Goal: Task Accomplishment & Management: Manage account settings

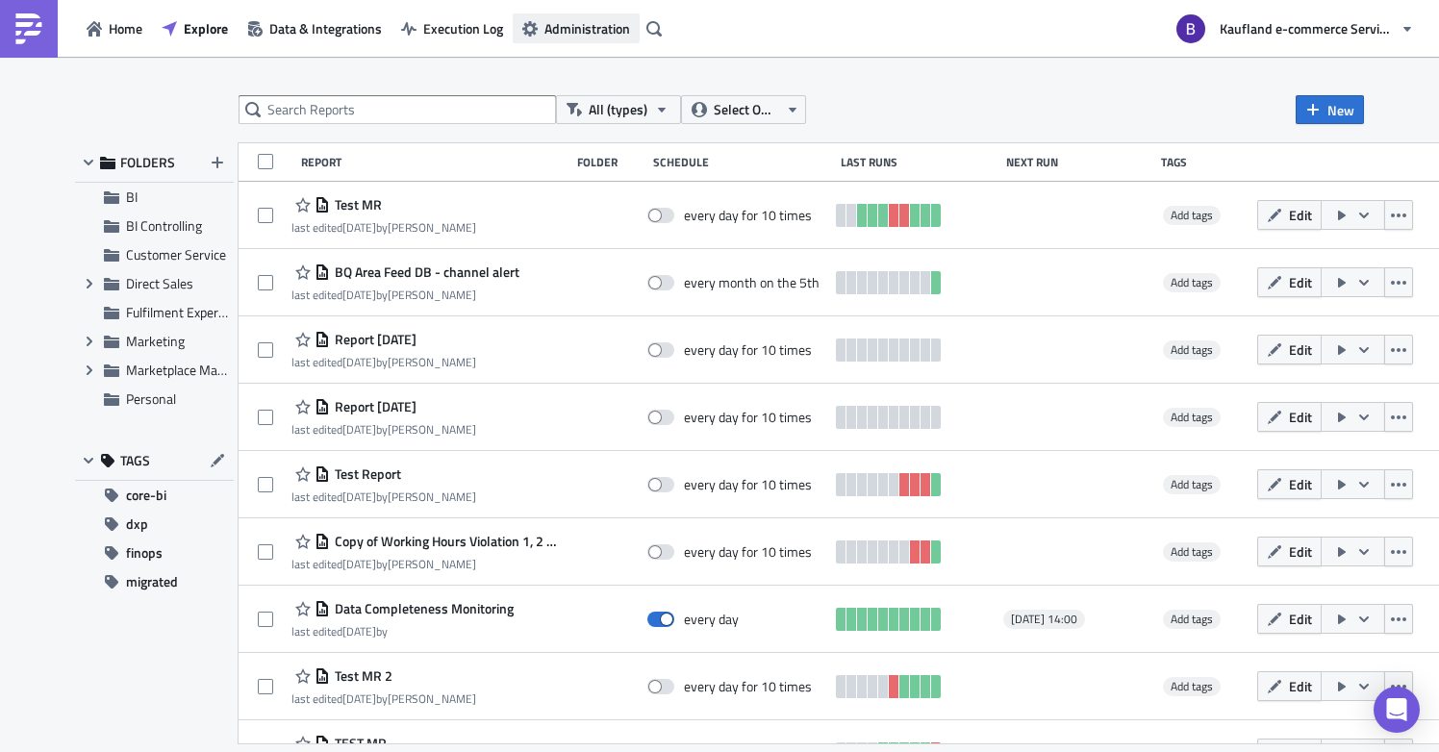
click at [552, 33] on span "Administration" at bounding box center [588, 28] width 86 height 20
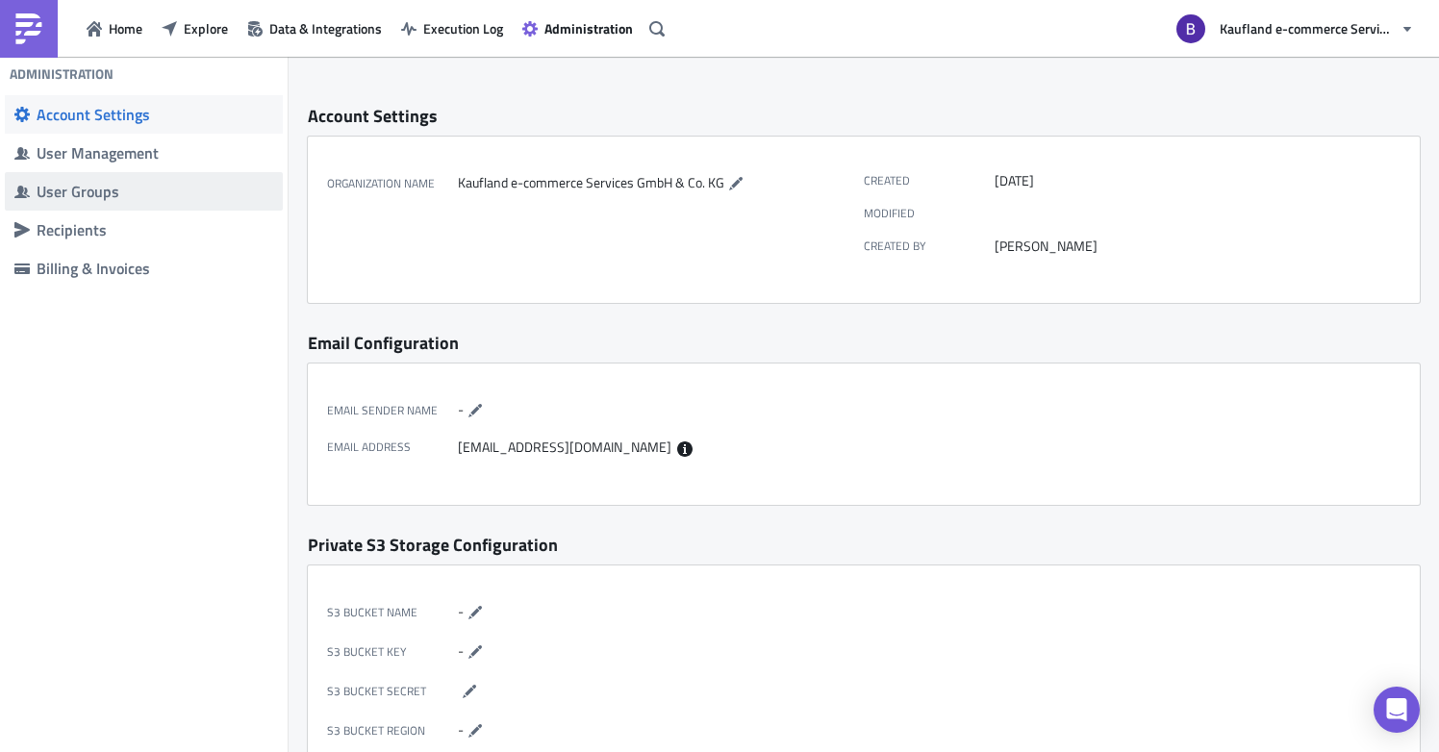
click at [169, 178] on span "User Groups" at bounding box center [144, 191] width 278 height 38
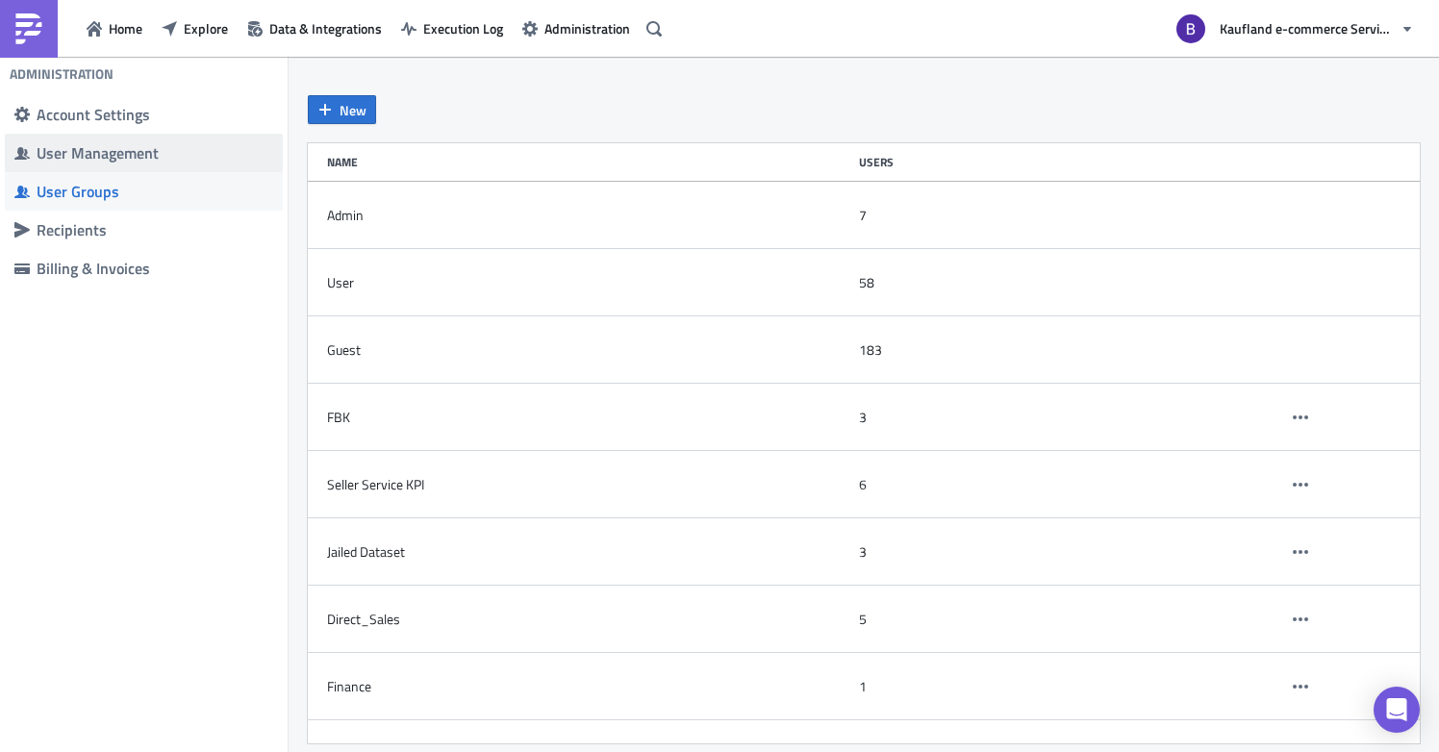
click at [173, 149] on div "User Management" at bounding box center [155, 152] width 237 height 19
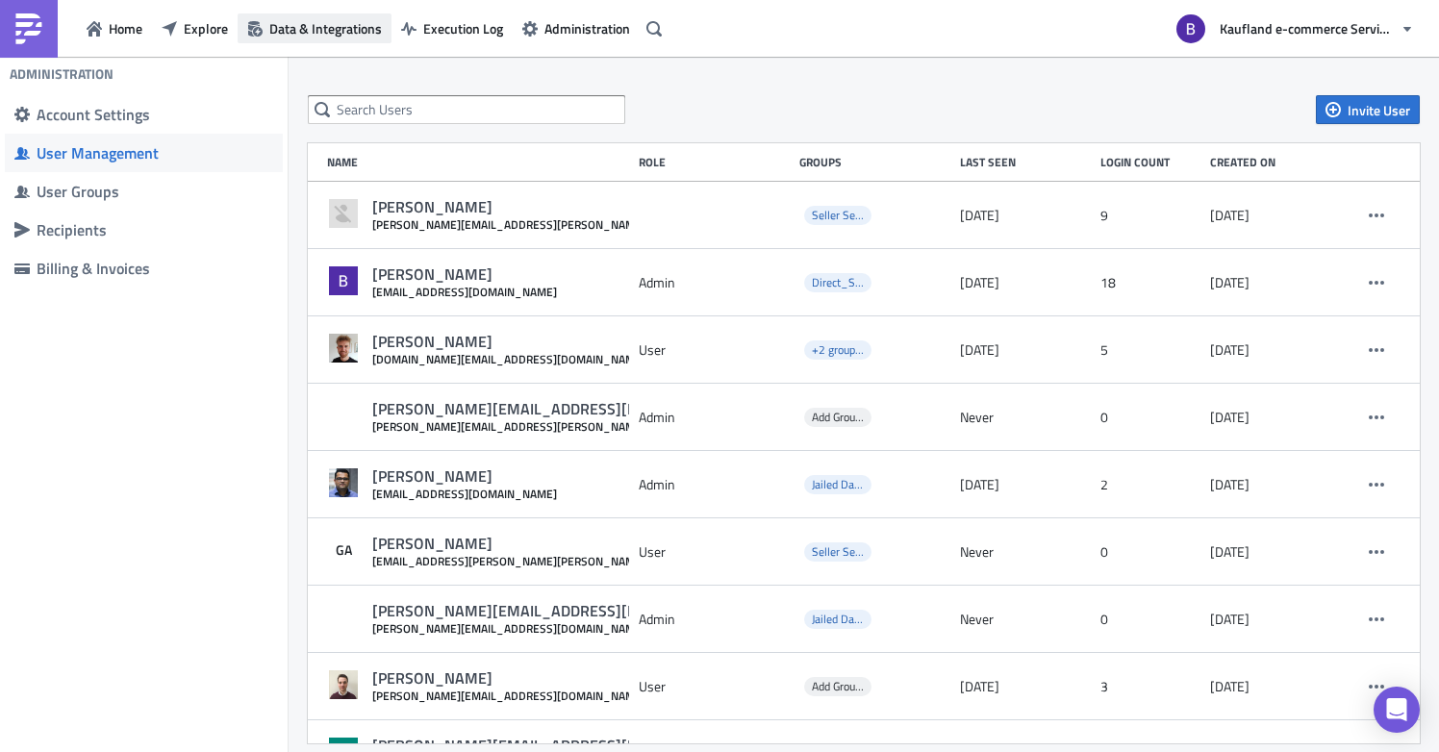
click at [323, 33] on span "Data & Integrations" at bounding box center [325, 28] width 113 height 20
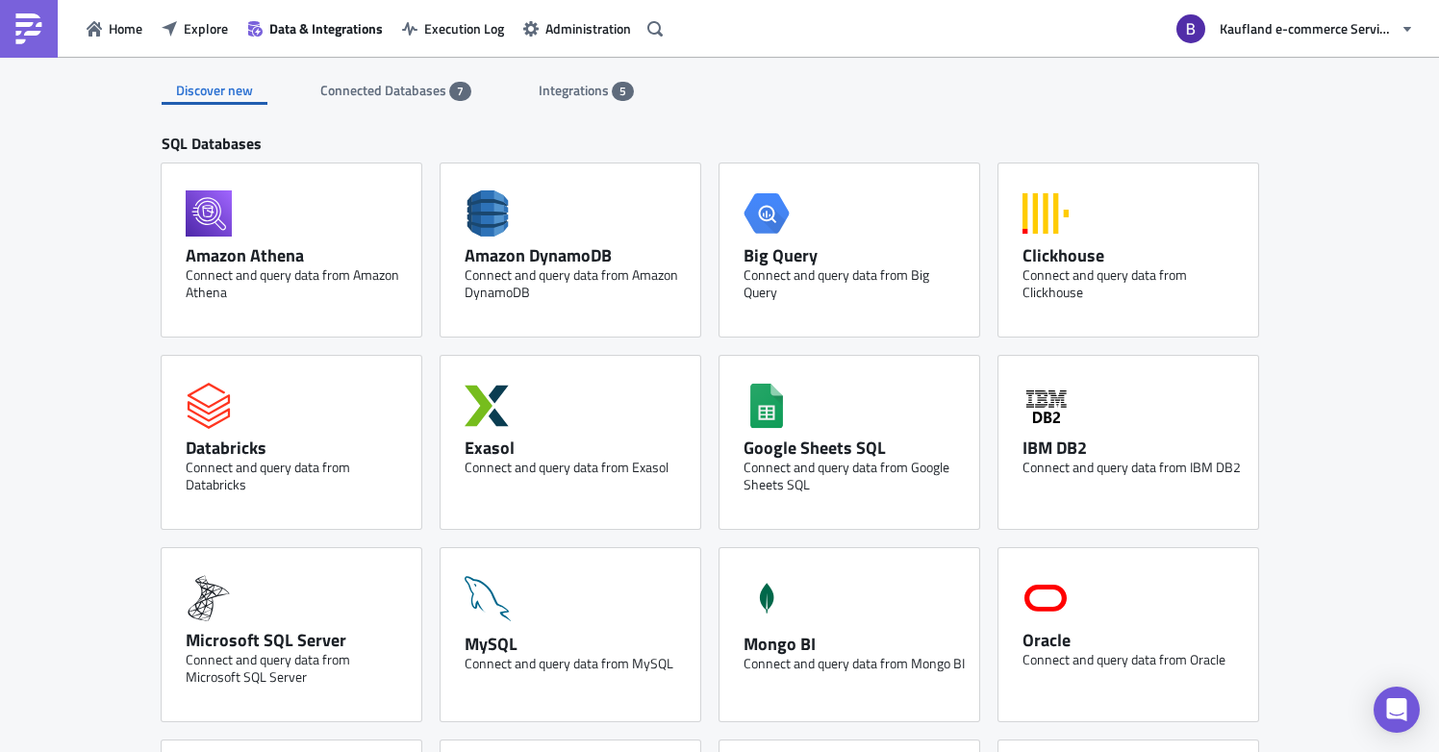
click at [397, 75] on div "Discover new Connected Databases 7 Integrations 5" at bounding box center [720, 81] width 1116 height 48
click at [568, 74] on div "Discover new Connected Databases 7 Integrations 5" at bounding box center [720, 81] width 1116 height 48
click at [568, 99] on span "Integrations" at bounding box center [575, 90] width 73 height 20
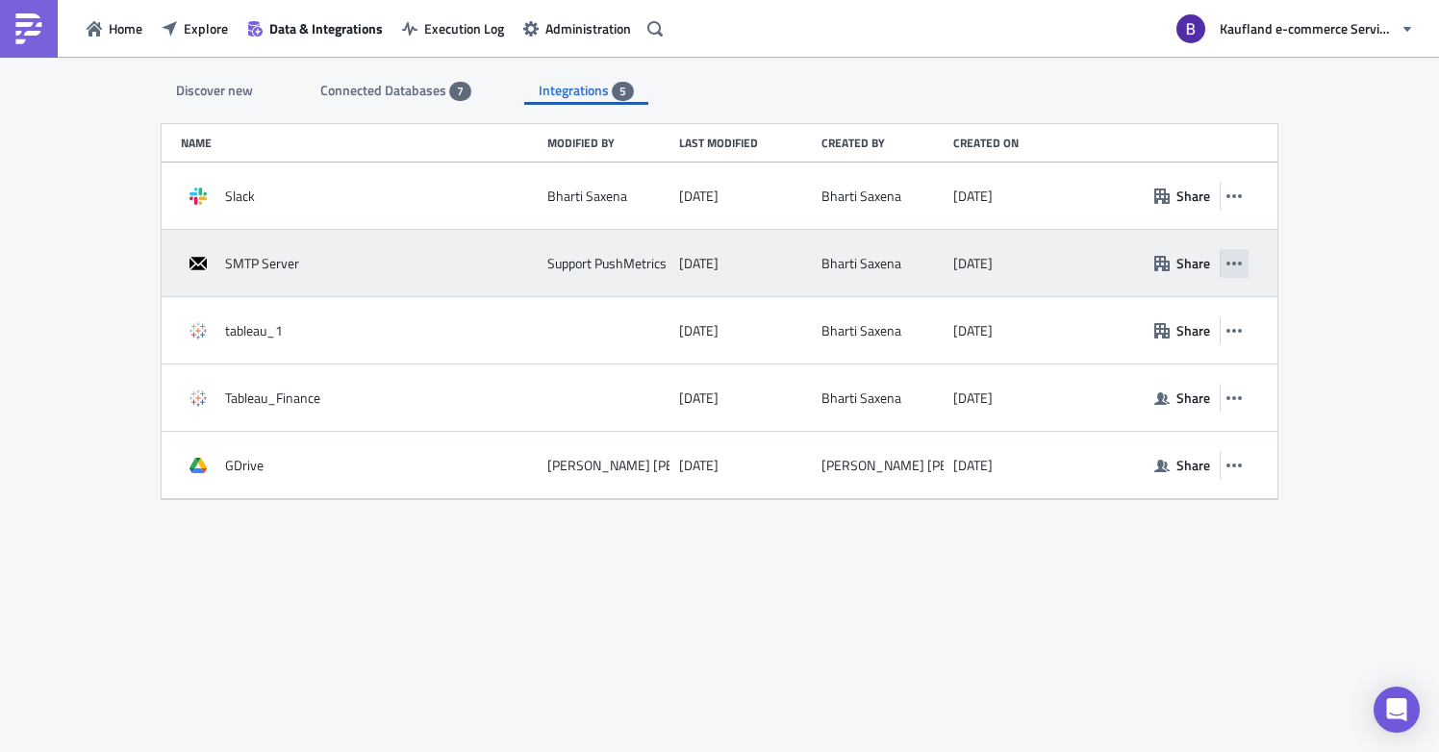
click at [1231, 259] on icon "button" at bounding box center [1234, 263] width 15 height 15
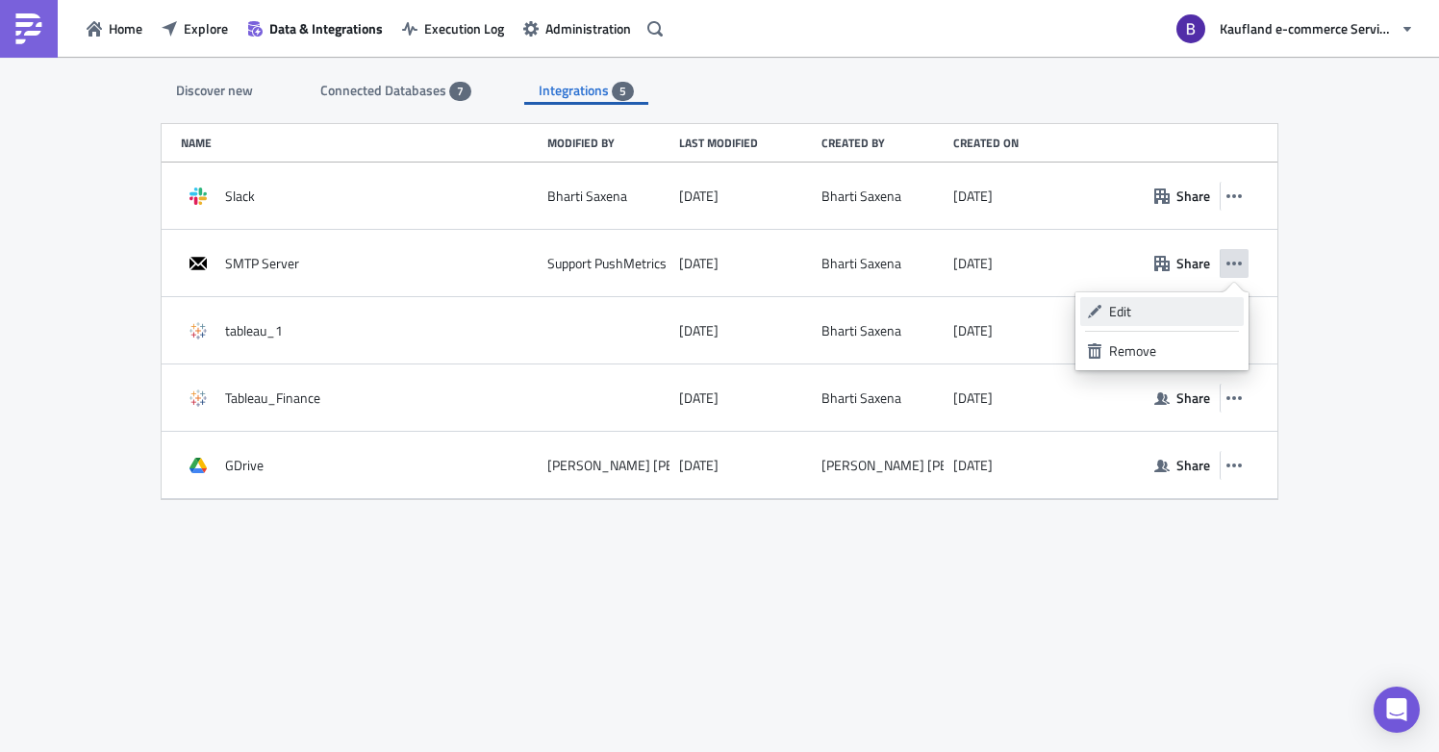
click at [1182, 297] on link "Edit" at bounding box center [1163, 311] width 164 height 29
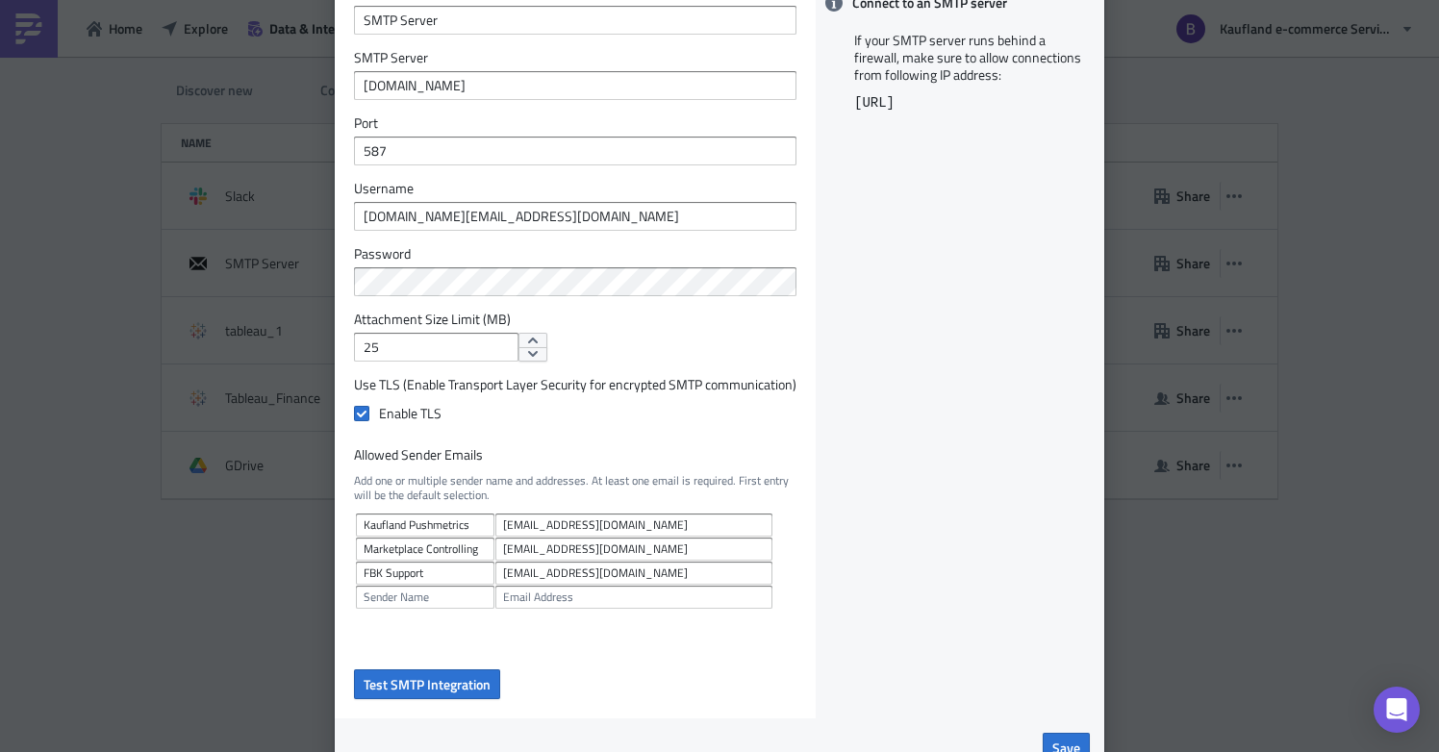
scroll to position [105, 0]
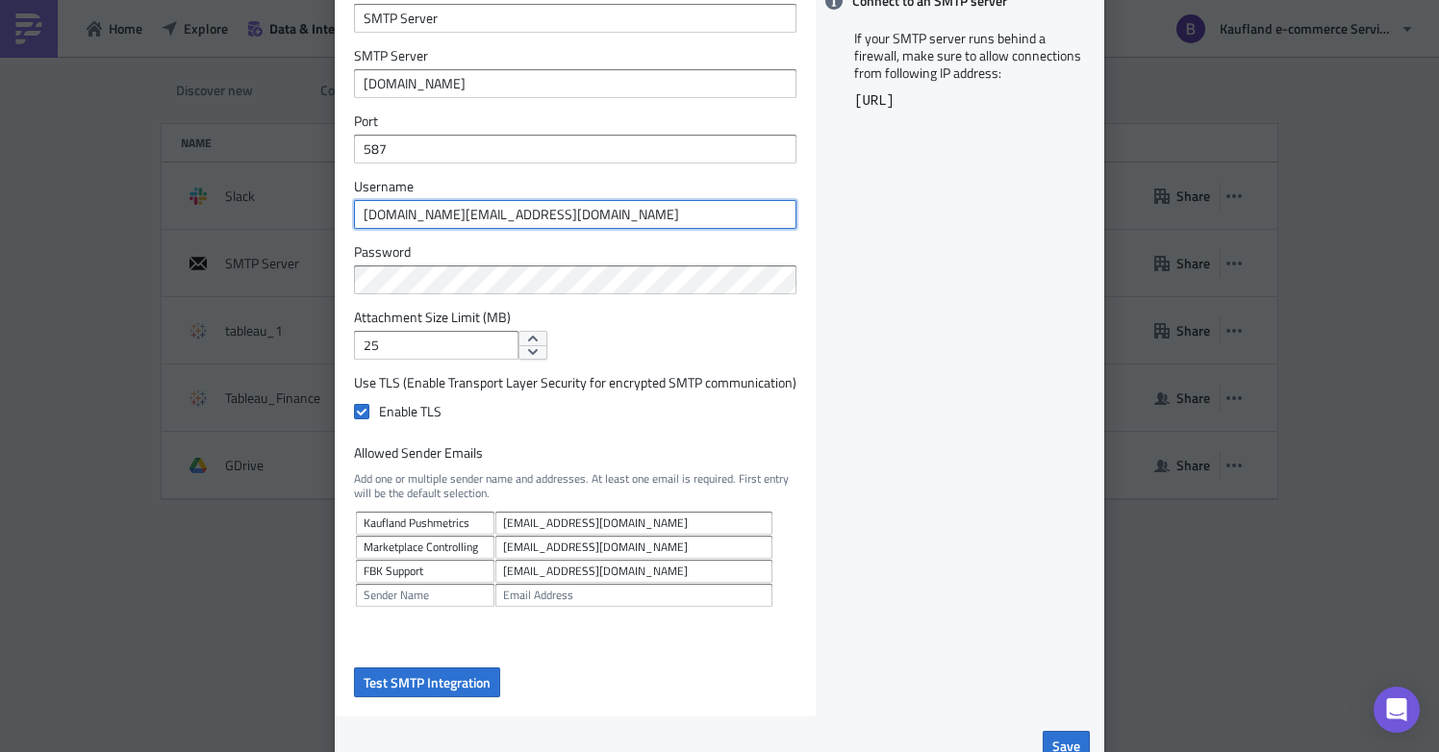
drag, startPoint x: 671, startPoint y: 216, endPoint x: 278, endPoint y: 211, distance: 392.6
click at [278, 211] on div "Edit SMTP Server Display Name SMTP Server SMTP Server [DOMAIN_NAME] Port 587 Us…" at bounding box center [719, 376] width 1439 height 752
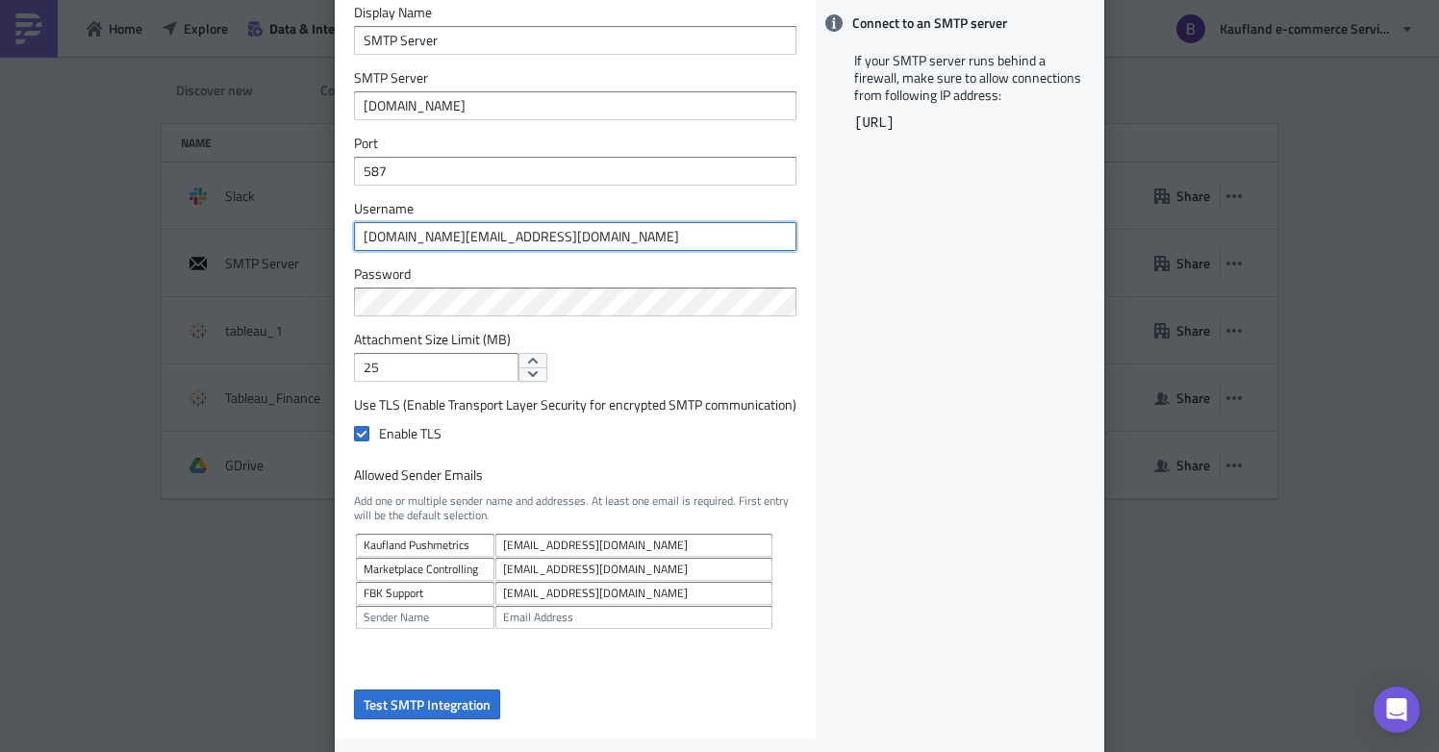
scroll to position [0, 0]
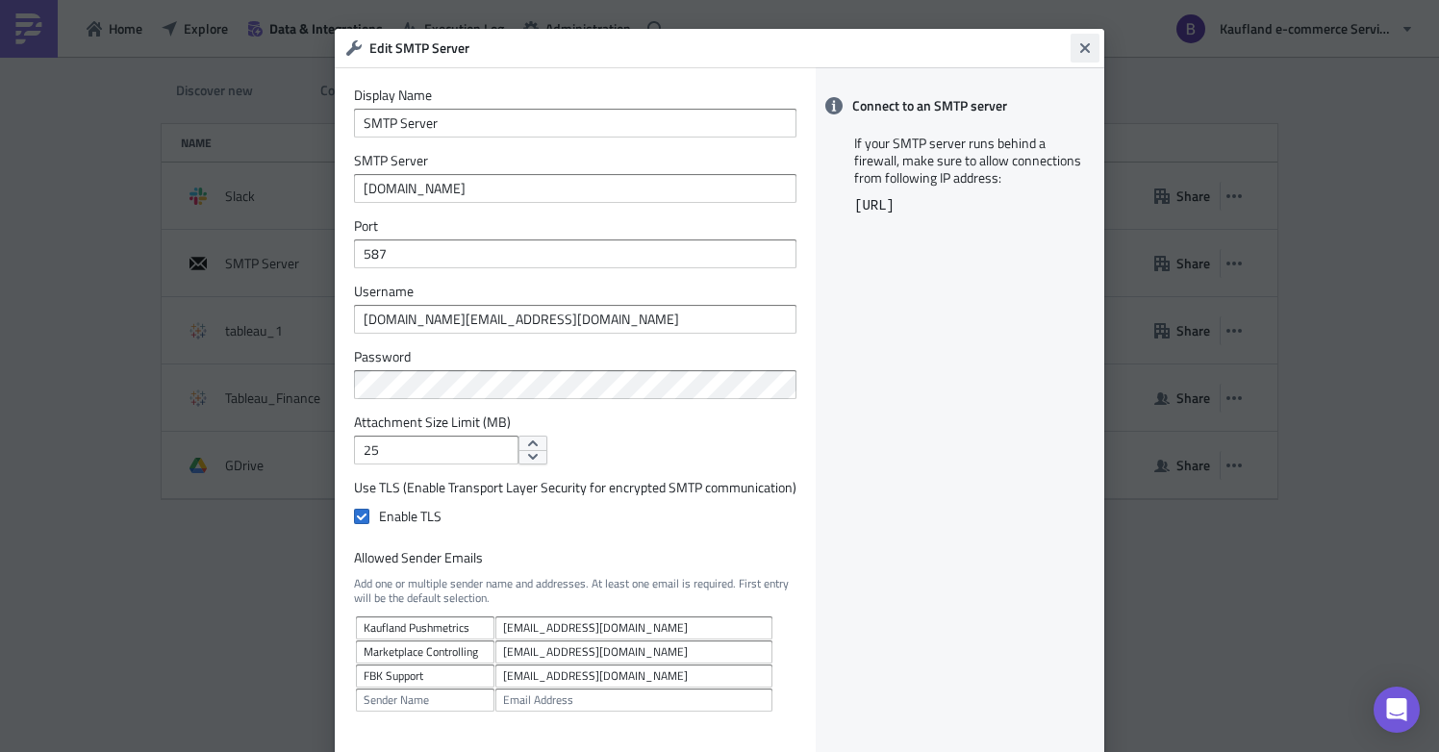
click at [1085, 52] on icon "Close" at bounding box center [1085, 47] width 15 height 15
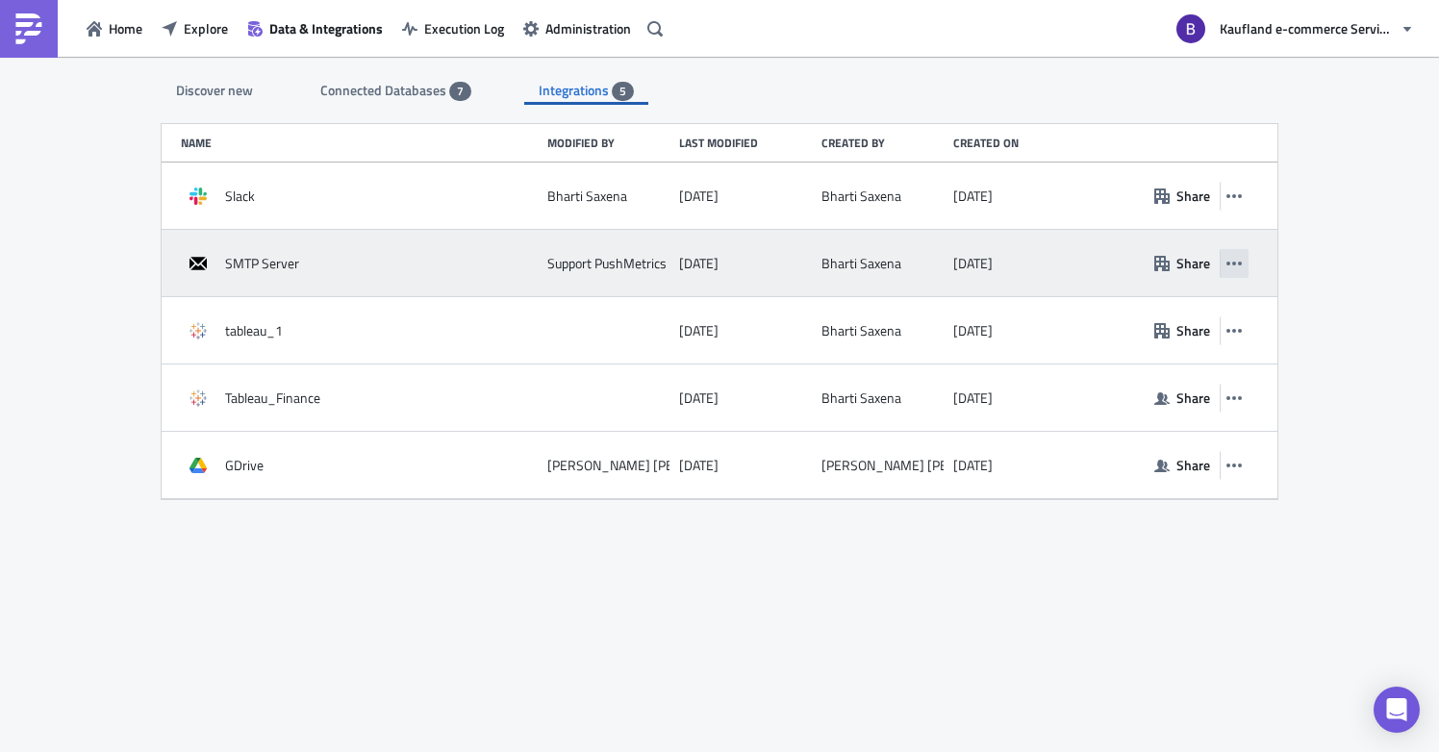
click at [1241, 268] on icon "button" at bounding box center [1234, 263] width 15 height 15
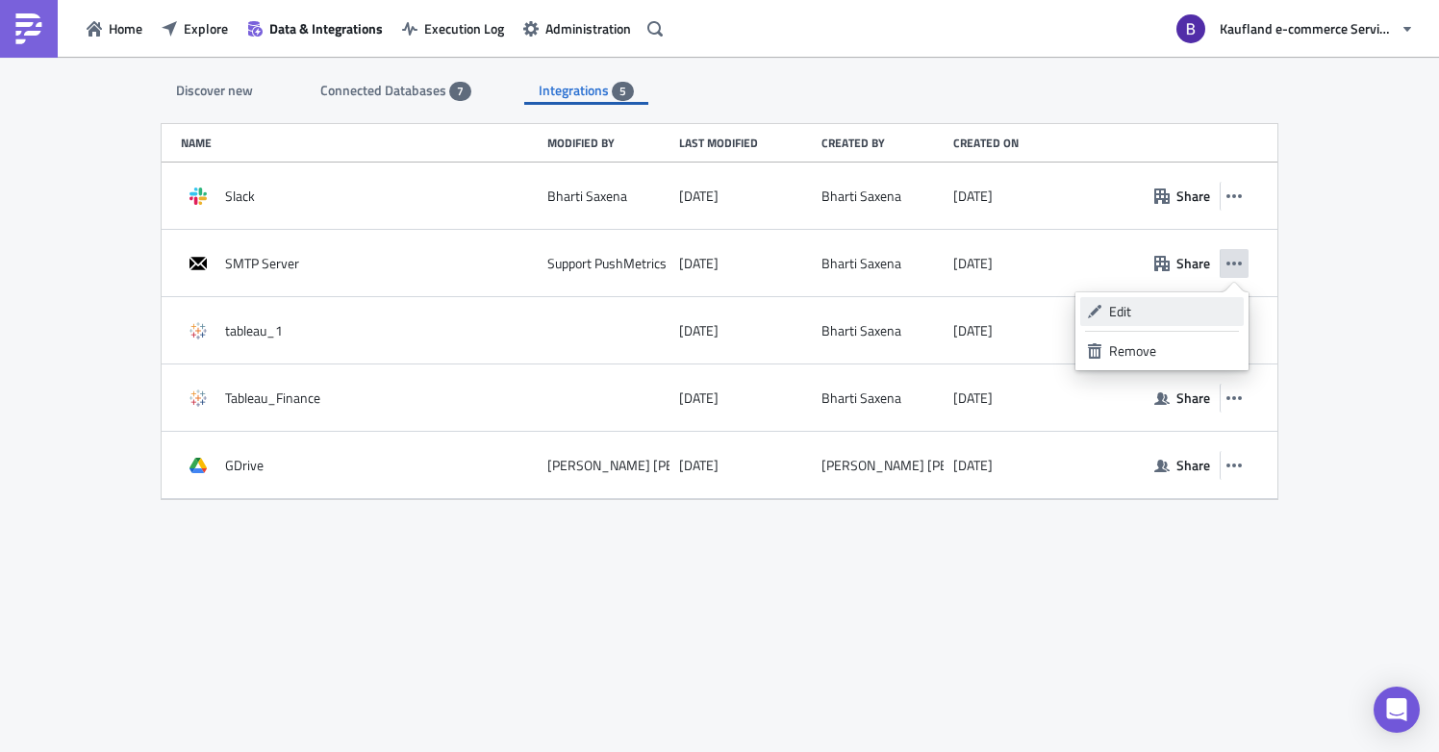
click at [1166, 305] on div "Edit" at bounding box center [1173, 311] width 128 height 19
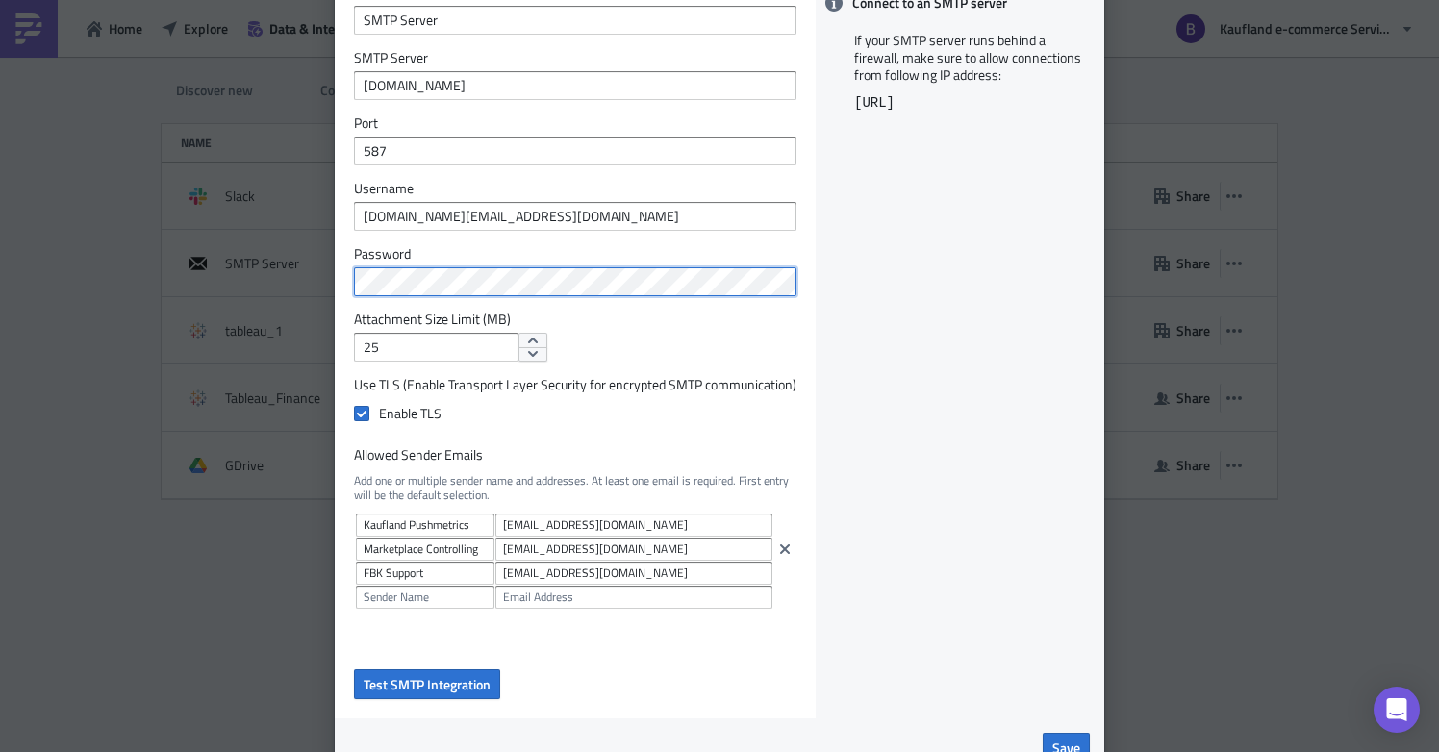
scroll to position [1, 0]
